Goal: Understand process/instructions: Learn how to perform a task or action

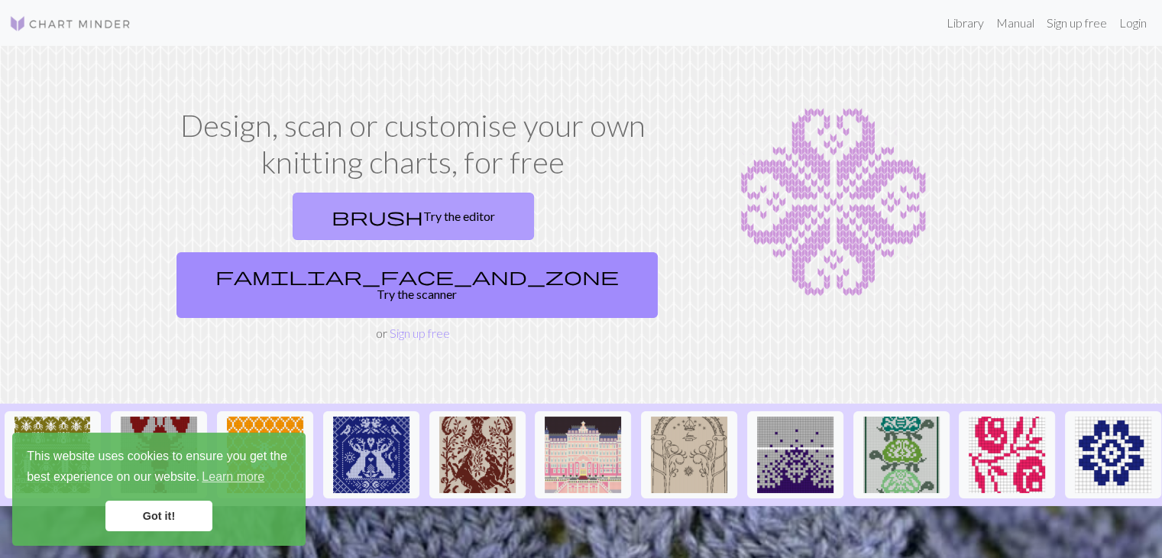
click at [301, 207] on link "brush Try the editor" at bounding box center [413, 216] width 241 height 47
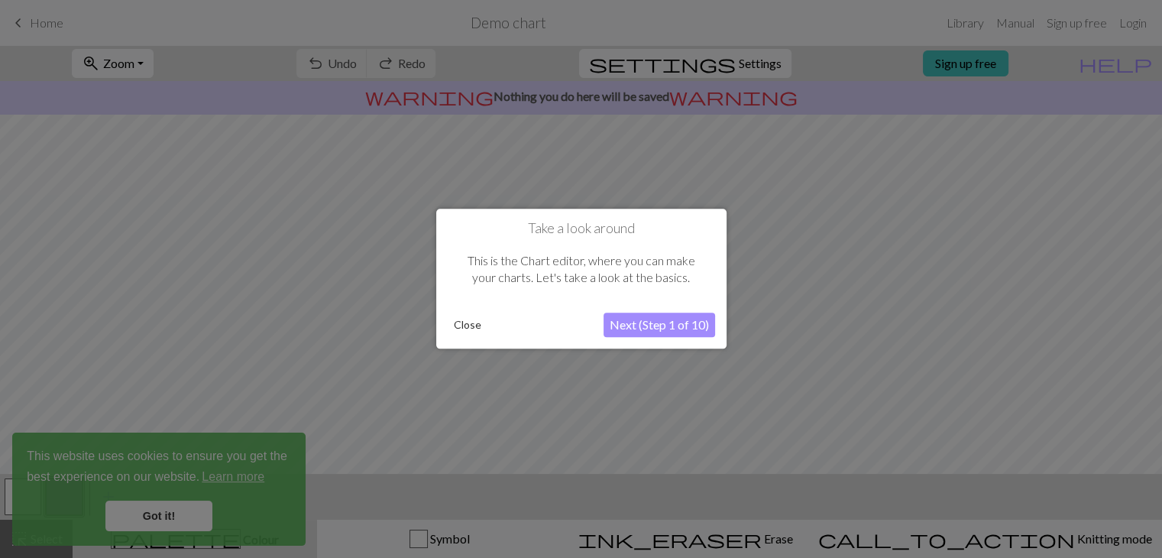
click at [643, 328] on button "Next (Step 1 of 10)" at bounding box center [660, 325] width 112 height 24
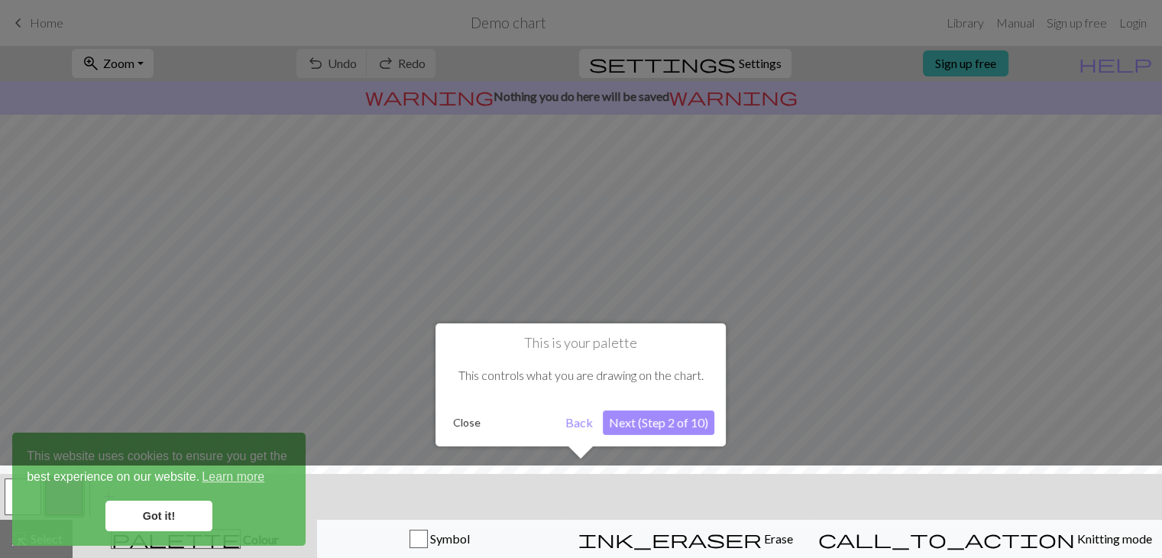
click at [657, 430] on button "Next (Step 2 of 10)" at bounding box center [659, 422] width 112 height 24
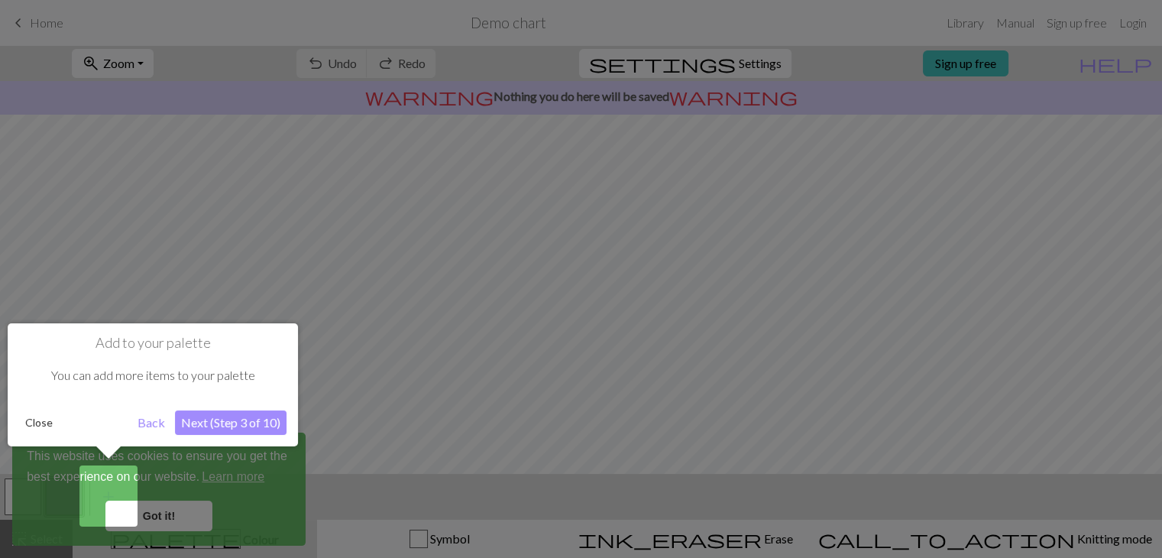
click at [235, 425] on button "Next (Step 3 of 10)" at bounding box center [231, 422] width 112 height 24
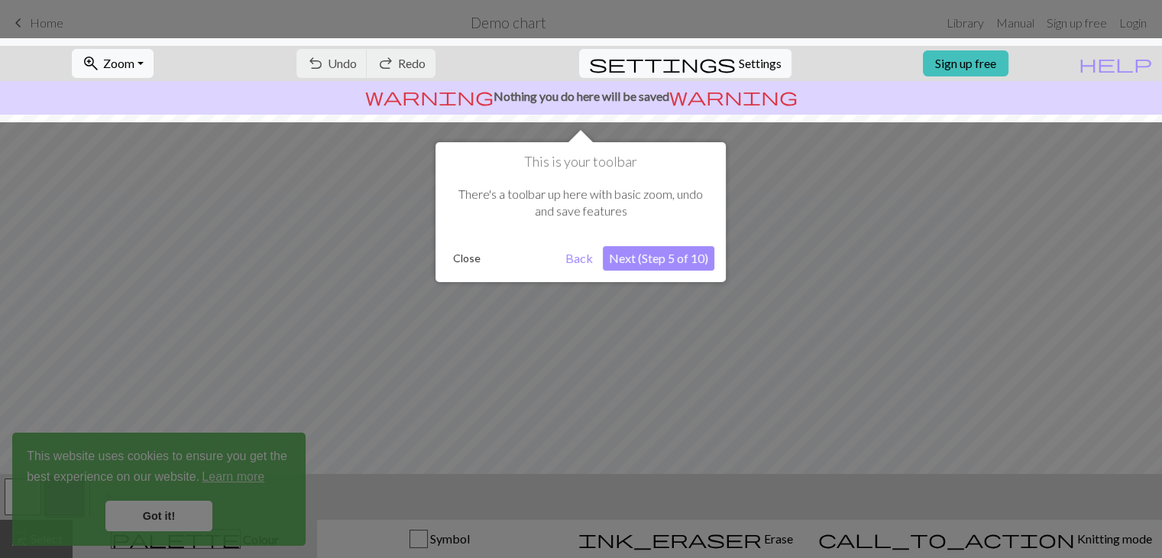
click at [442, 263] on div "This is your toolbar There's a toolbar up here with basic zoom, undo and save f…" at bounding box center [581, 212] width 290 height 140
click at [469, 259] on button "Close" at bounding box center [467, 258] width 40 height 23
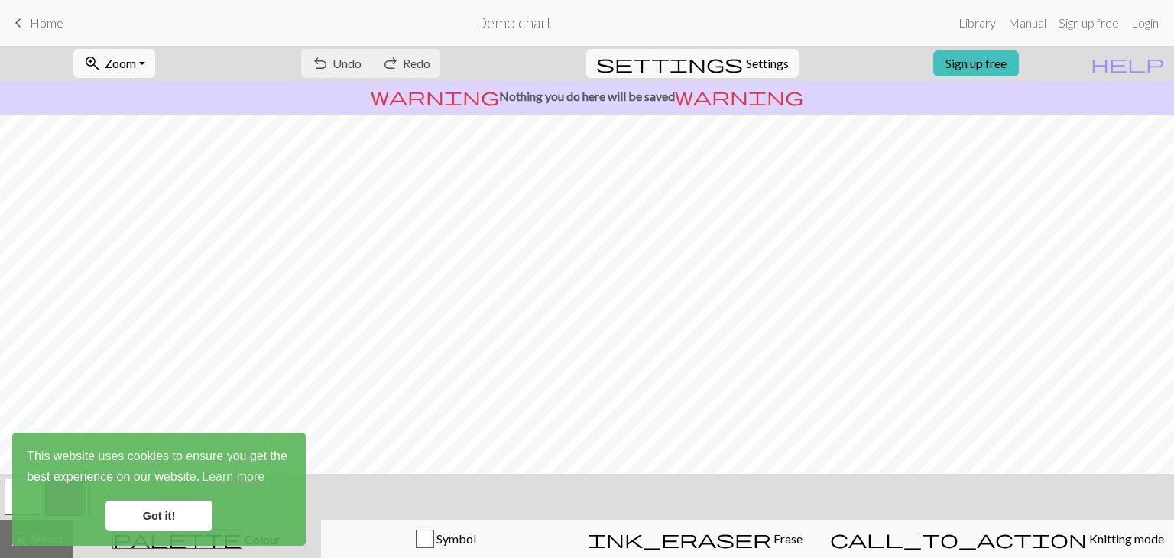
click at [191, 513] on link "Got it!" at bounding box center [158, 515] width 107 height 31
